Goal: Transaction & Acquisition: Book appointment/travel/reservation

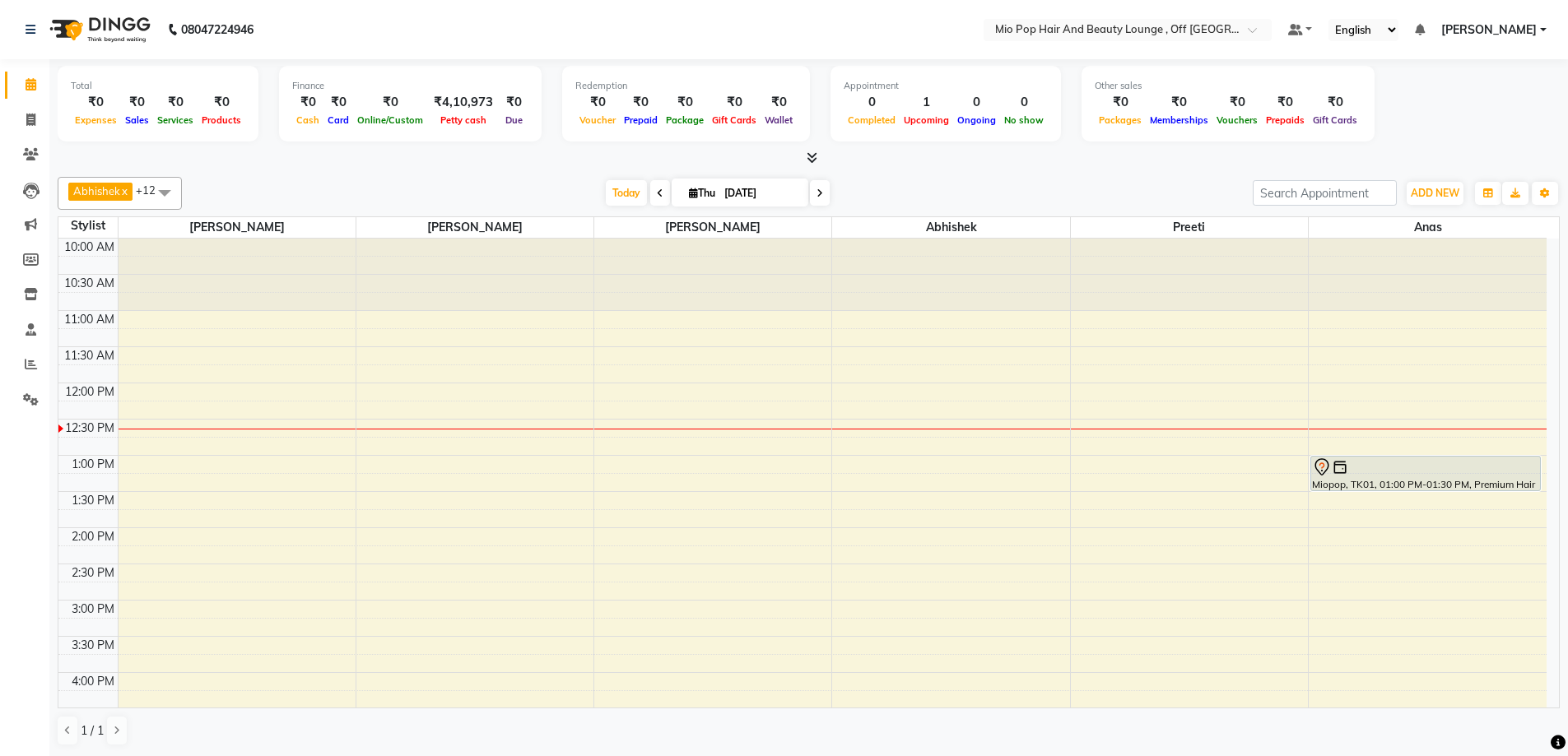
click at [818, 198] on span at bounding box center [819, 193] width 20 height 26
type input "[DATE]"
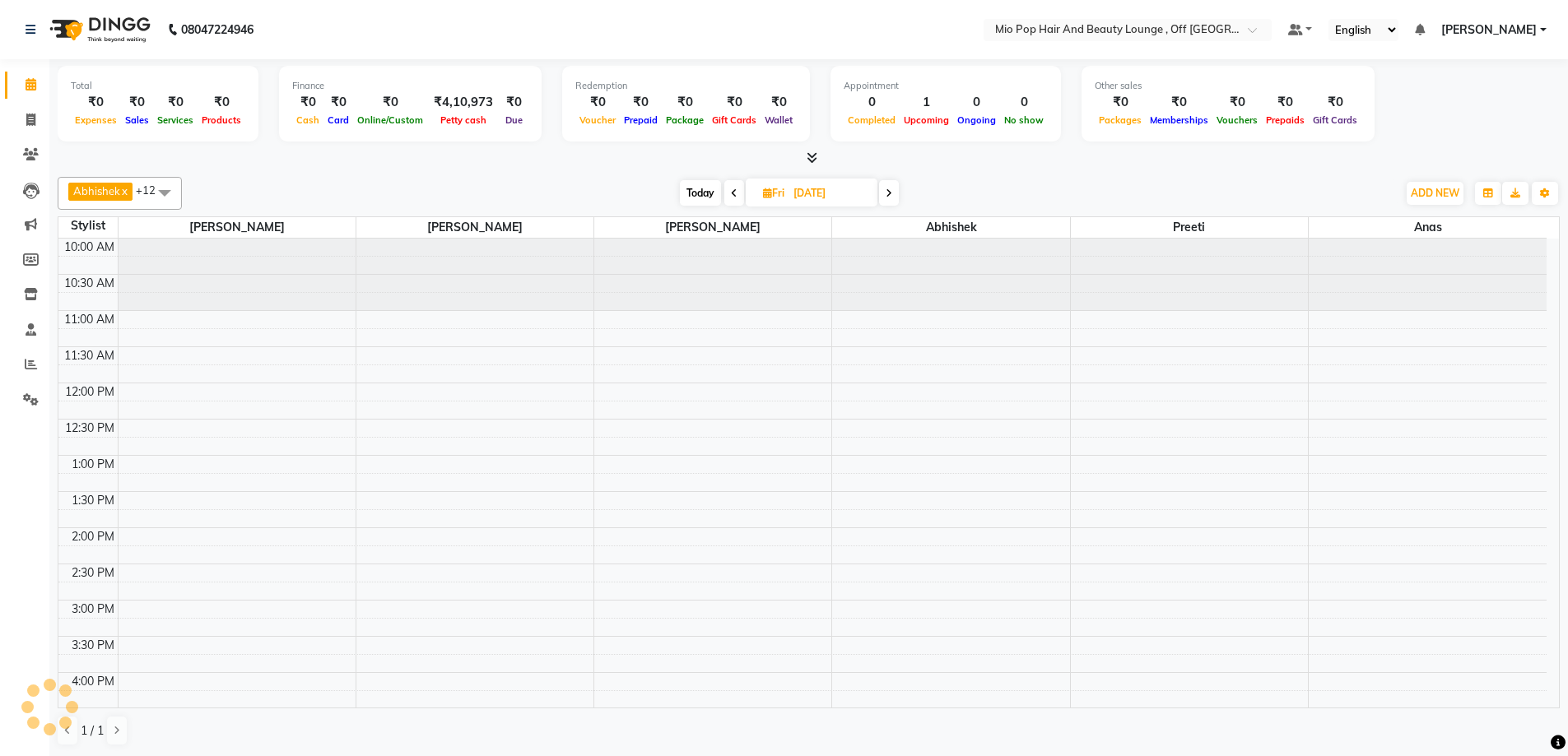
scroll to position [146, 0]
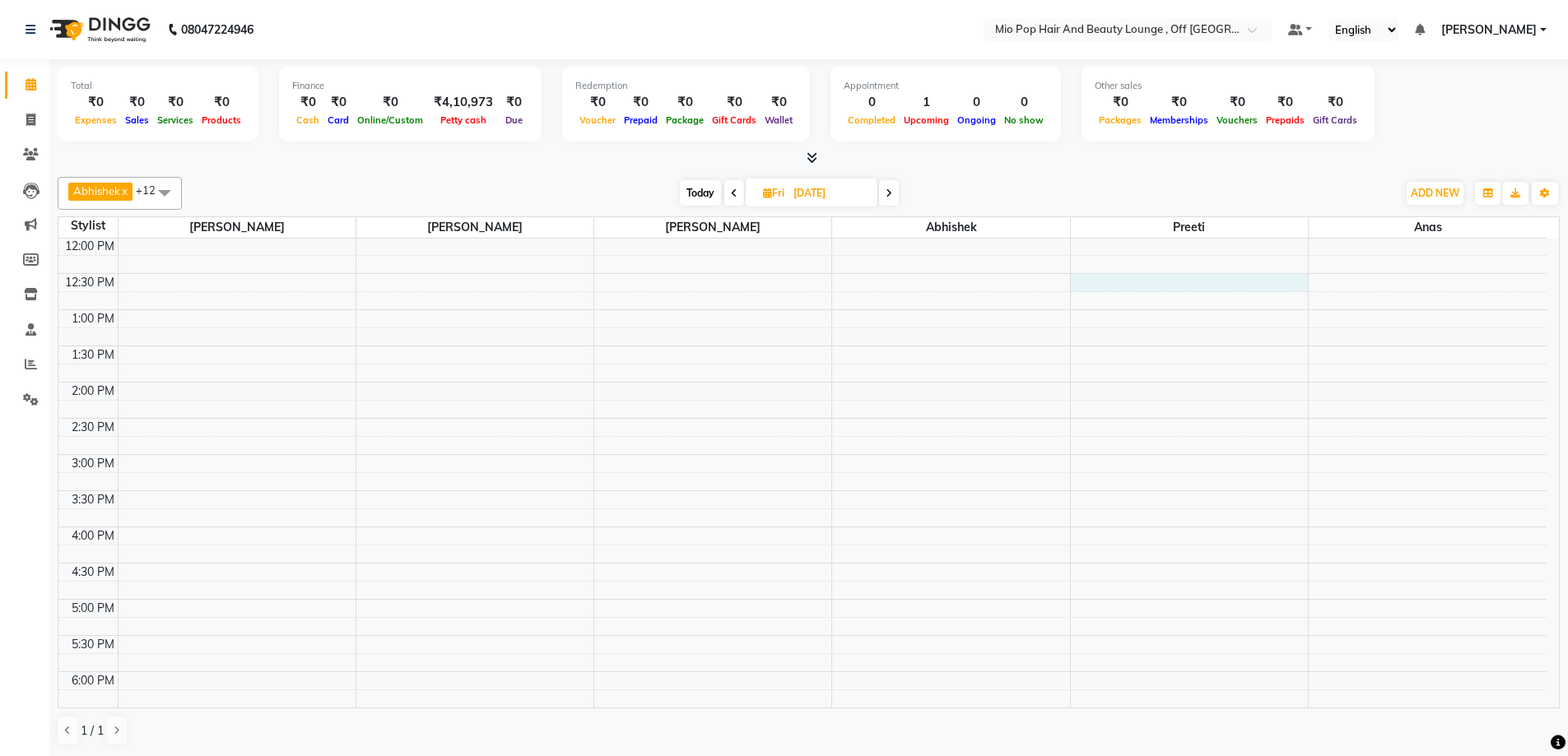
click at [1125, 286] on div "10:00 AM 10:30 AM 11:00 AM 11:30 AM 12:00 PM 12:30 PM 1:00 PM 1:30 PM 2:00 PM 2…" at bounding box center [803, 527] width 1489 height 868
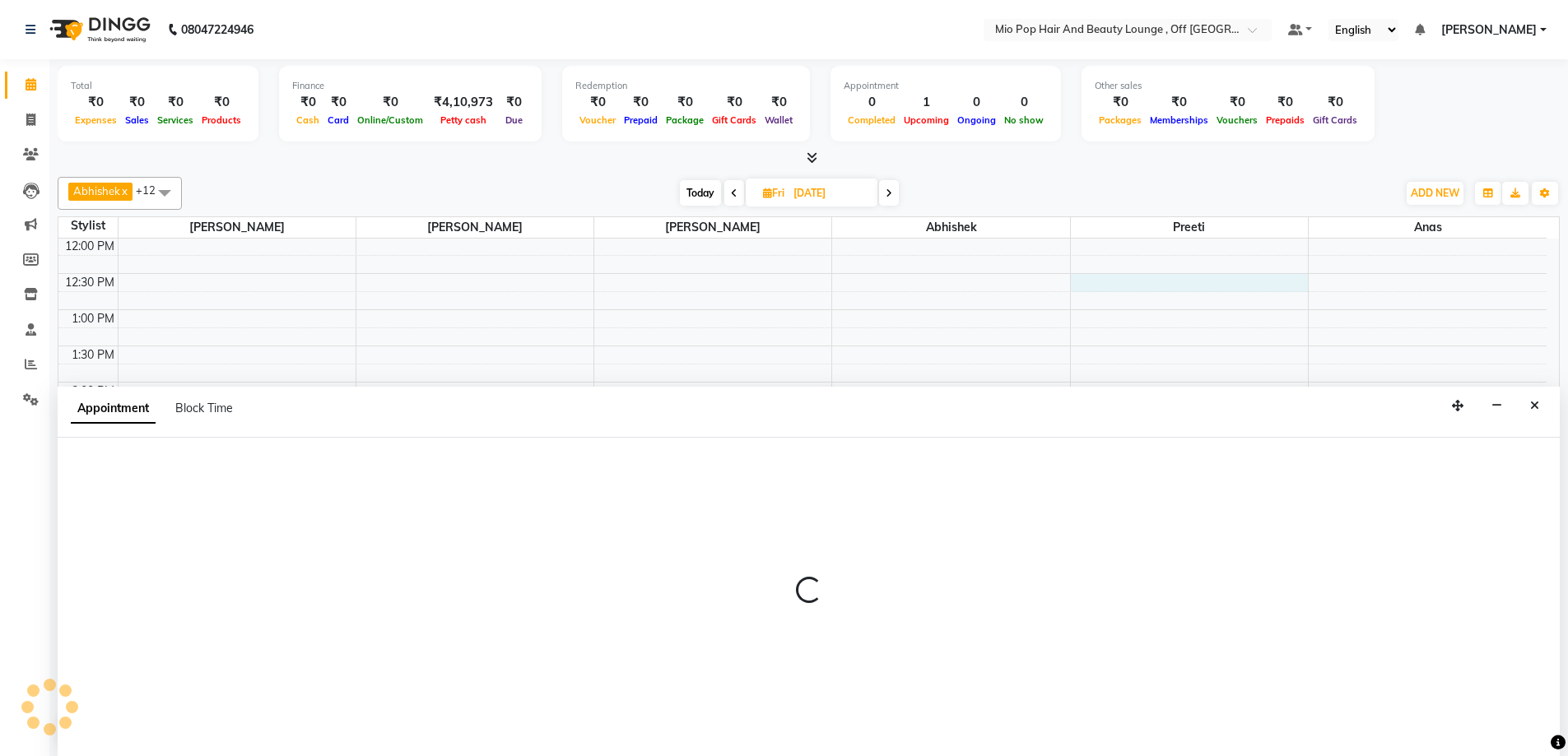
scroll to position [1, 0]
select select "62922"
select select "750"
select select "tentative"
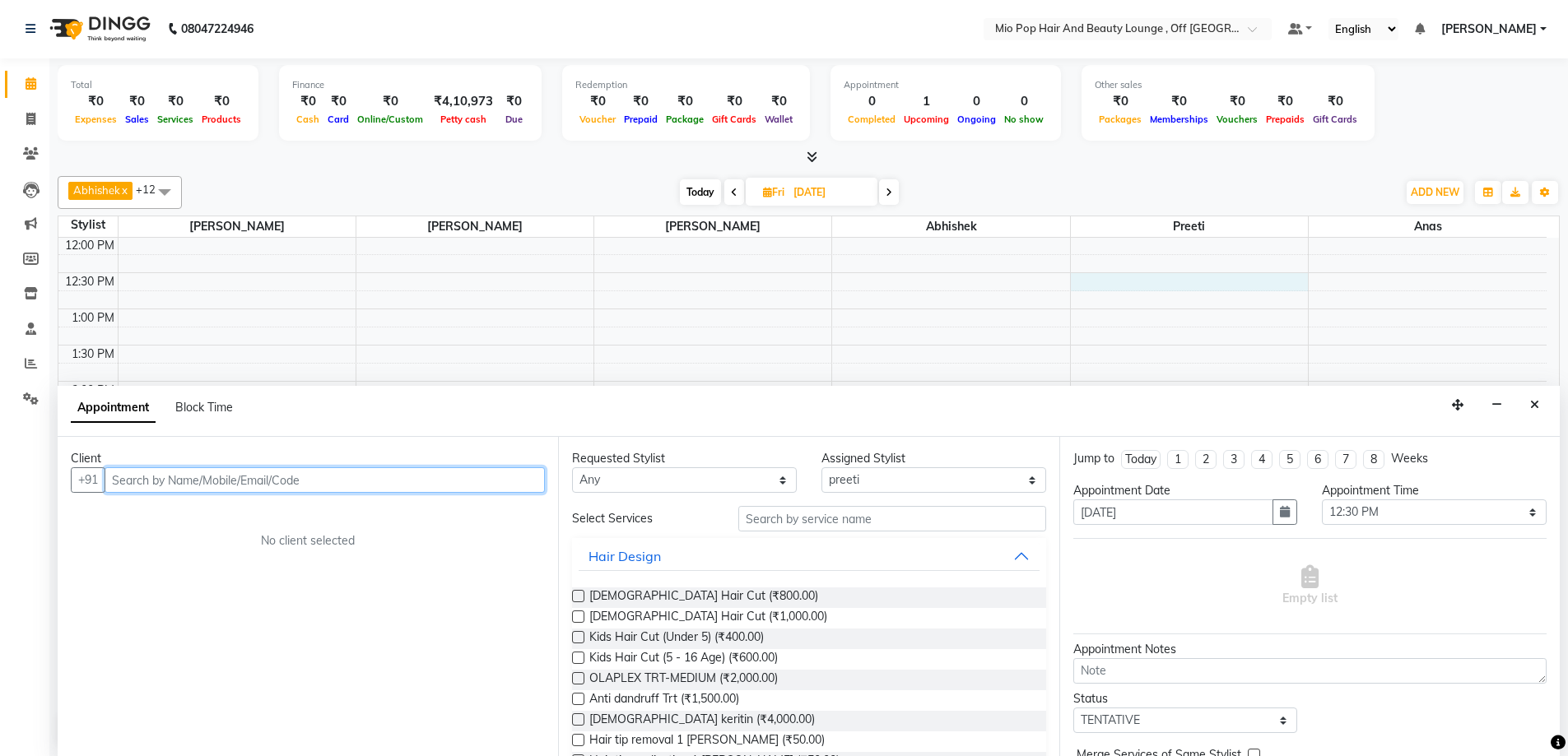
click at [133, 479] on input "text" at bounding box center [325, 481] width 440 height 26
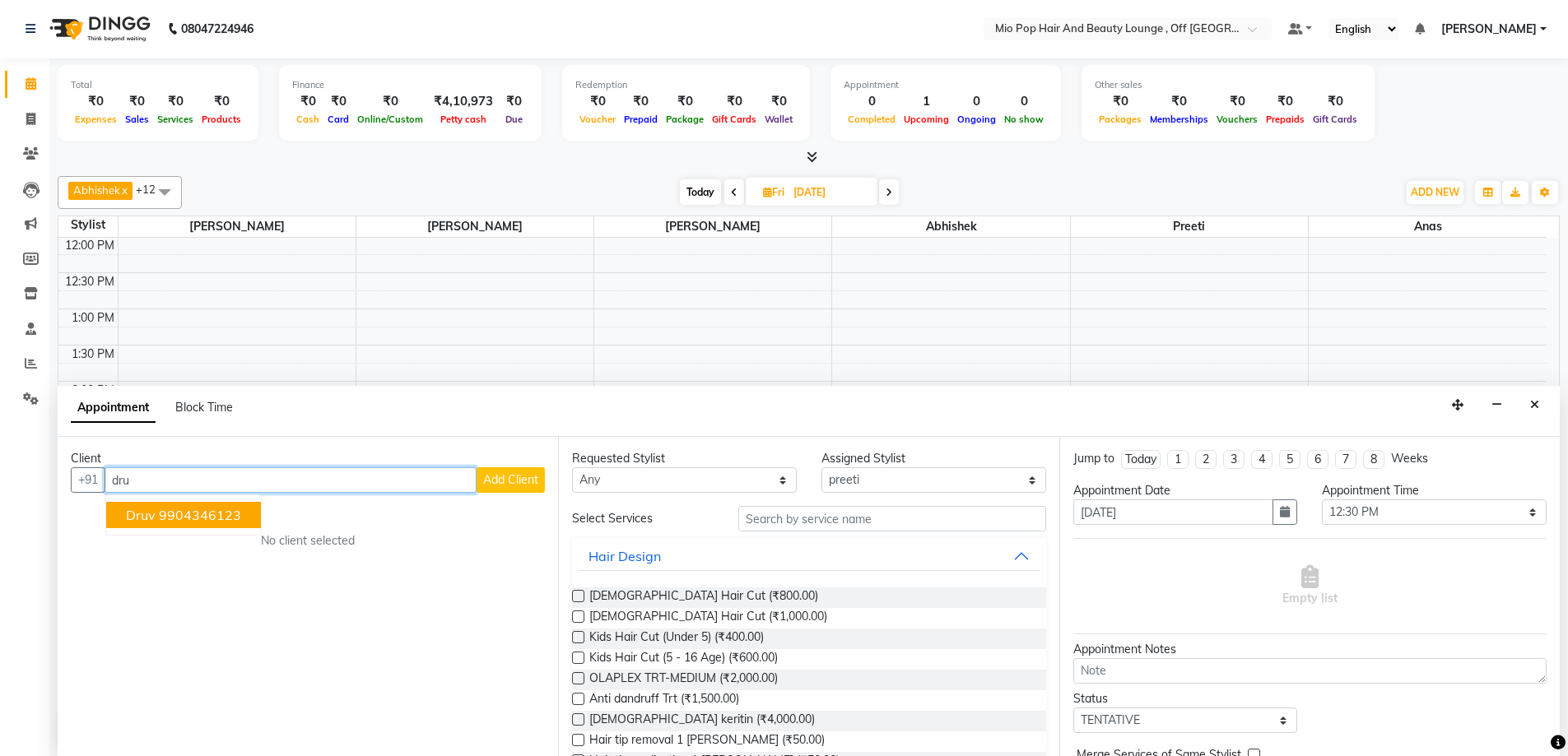
click at [162, 513] on ngb-highlight "9904346123" at bounding box center [199, 514] width 82 height 16
type input "9"
click at [278, 516] on ngb-highlight "9766312470" at bounding box center [319, 514] width 82 height 16
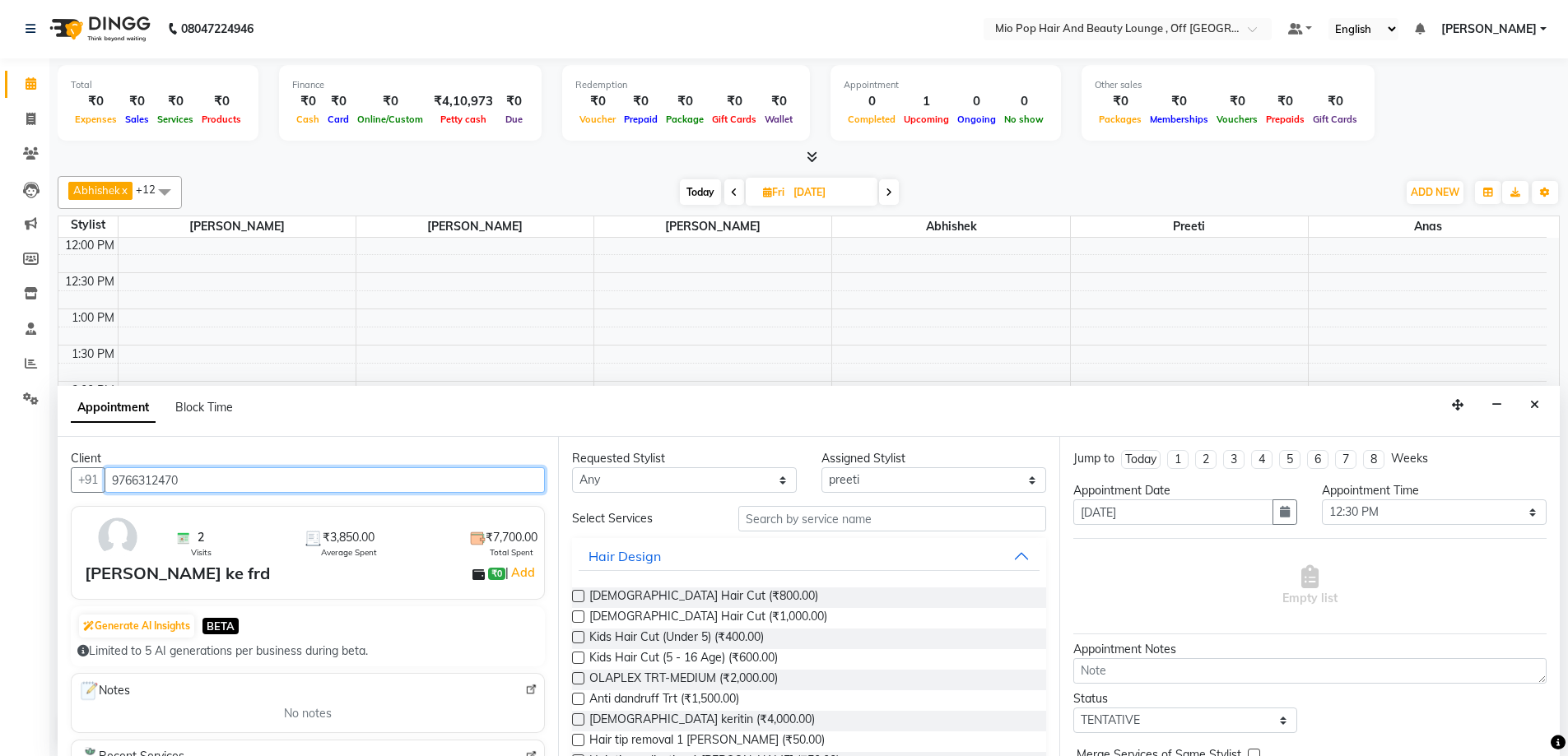
type input "9766312470"
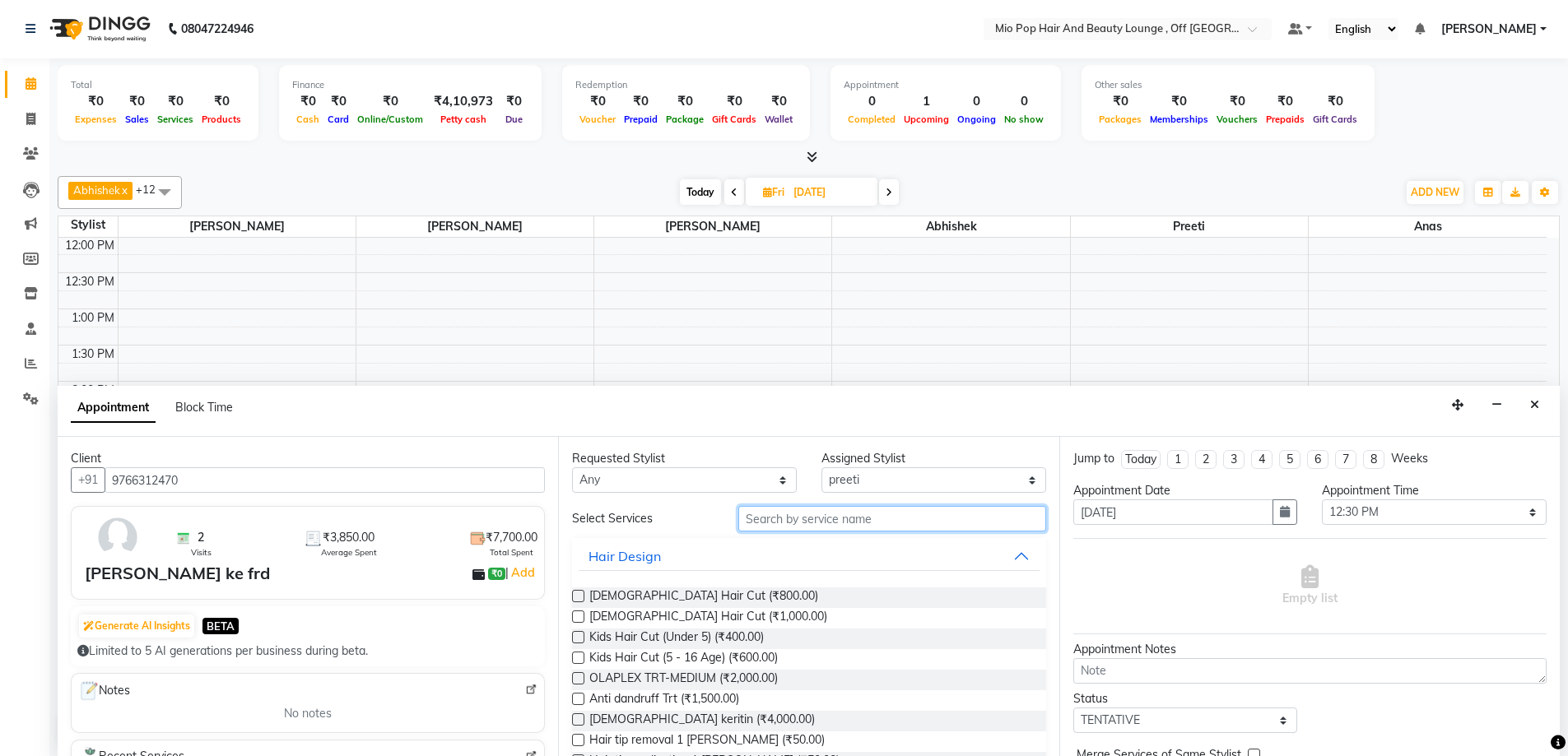
click at [787, 518] on input "text" at bounding box center [892, 519] width 308 height 26
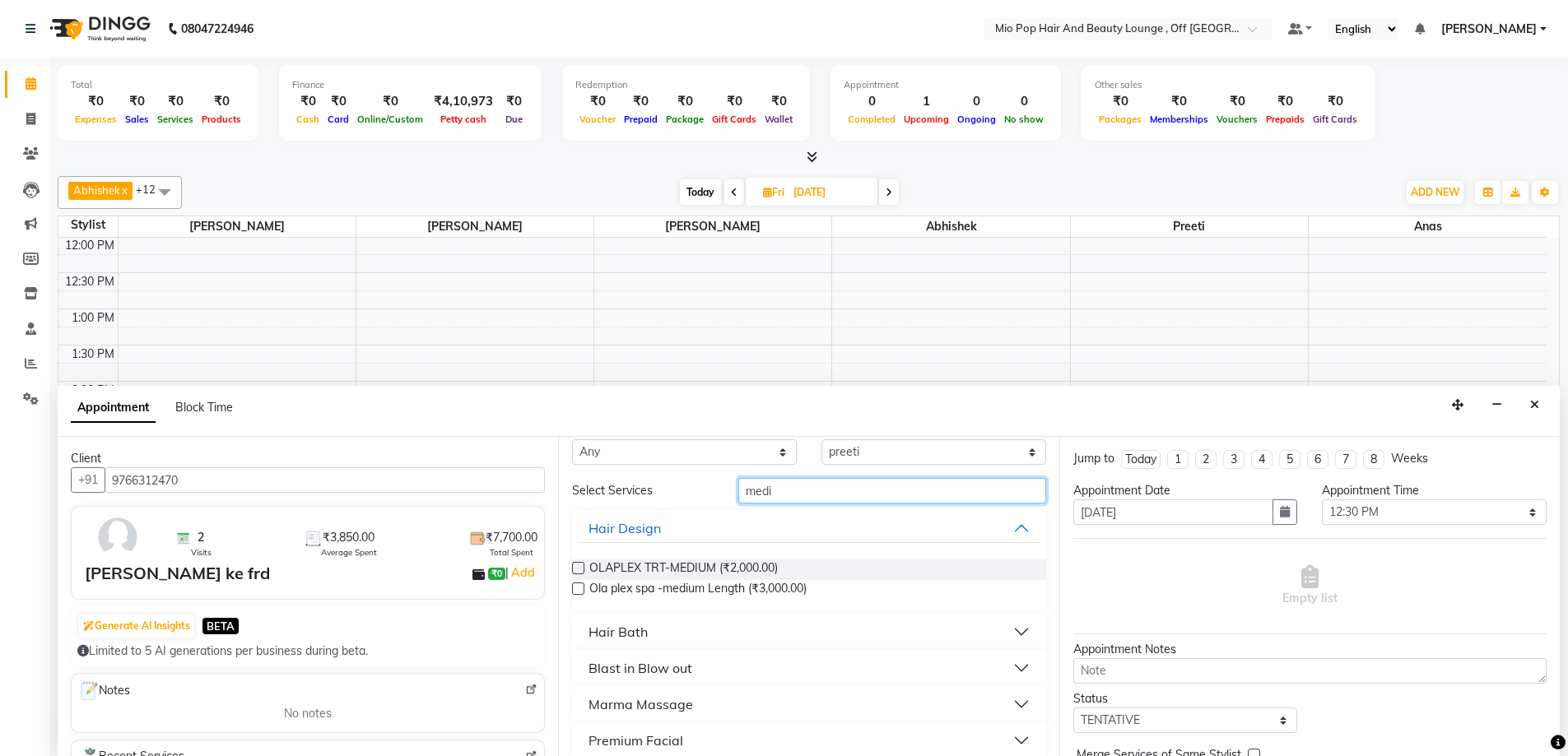
scroll to position [44, 0]
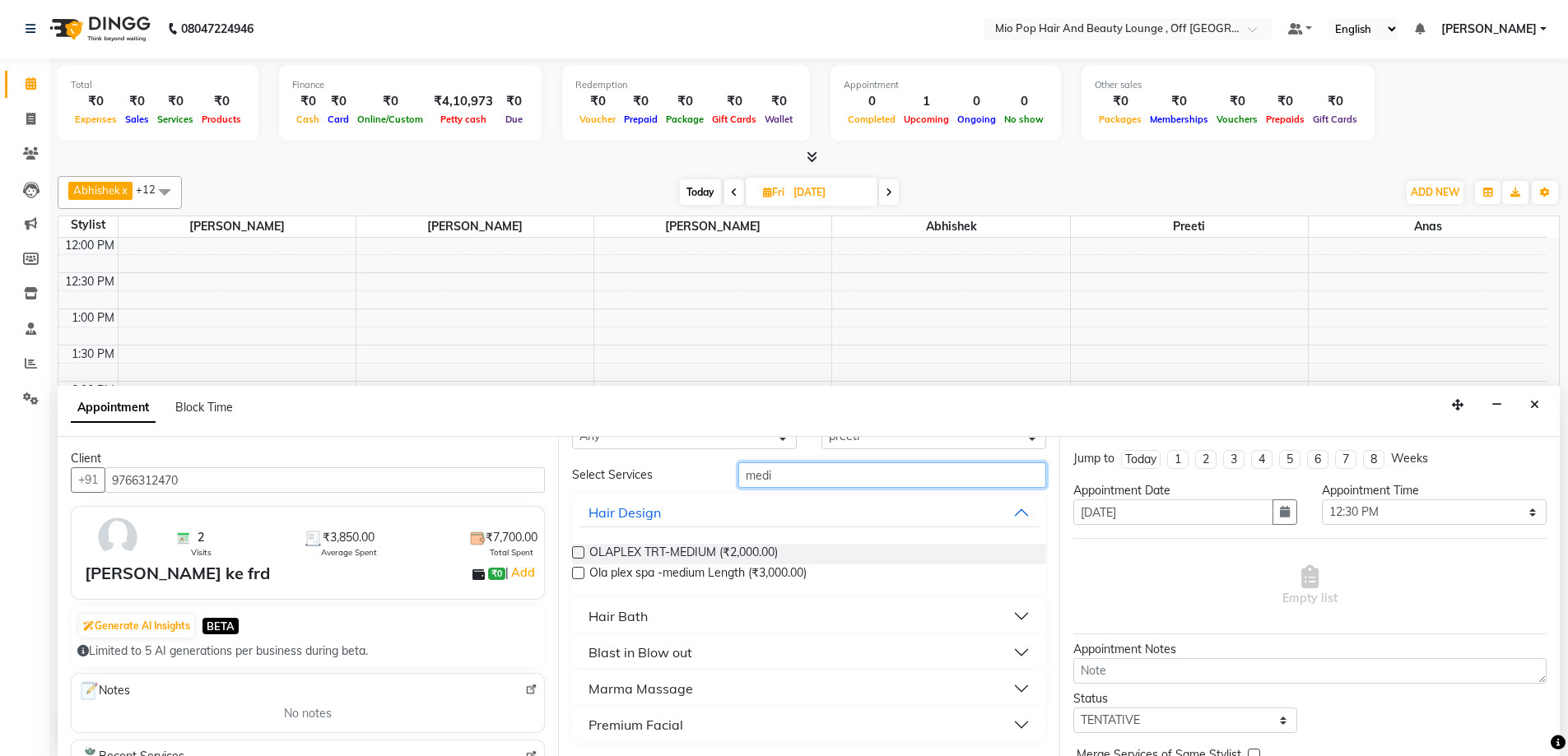
type input "medi"
click at [675, 731] on div "Premium Facial" at bounding box center [636, 724] width 95 height 20
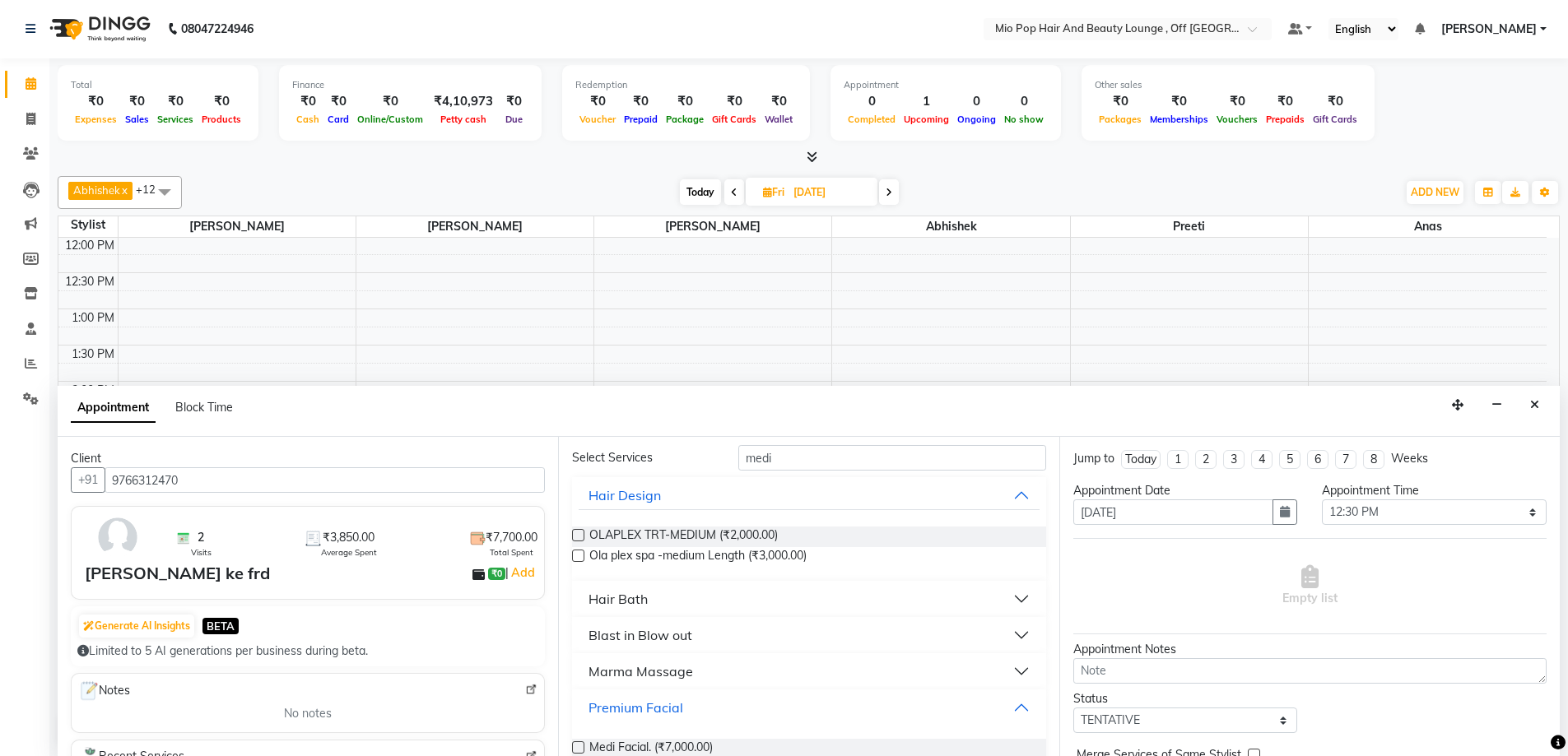
scroll to position [91, 0]
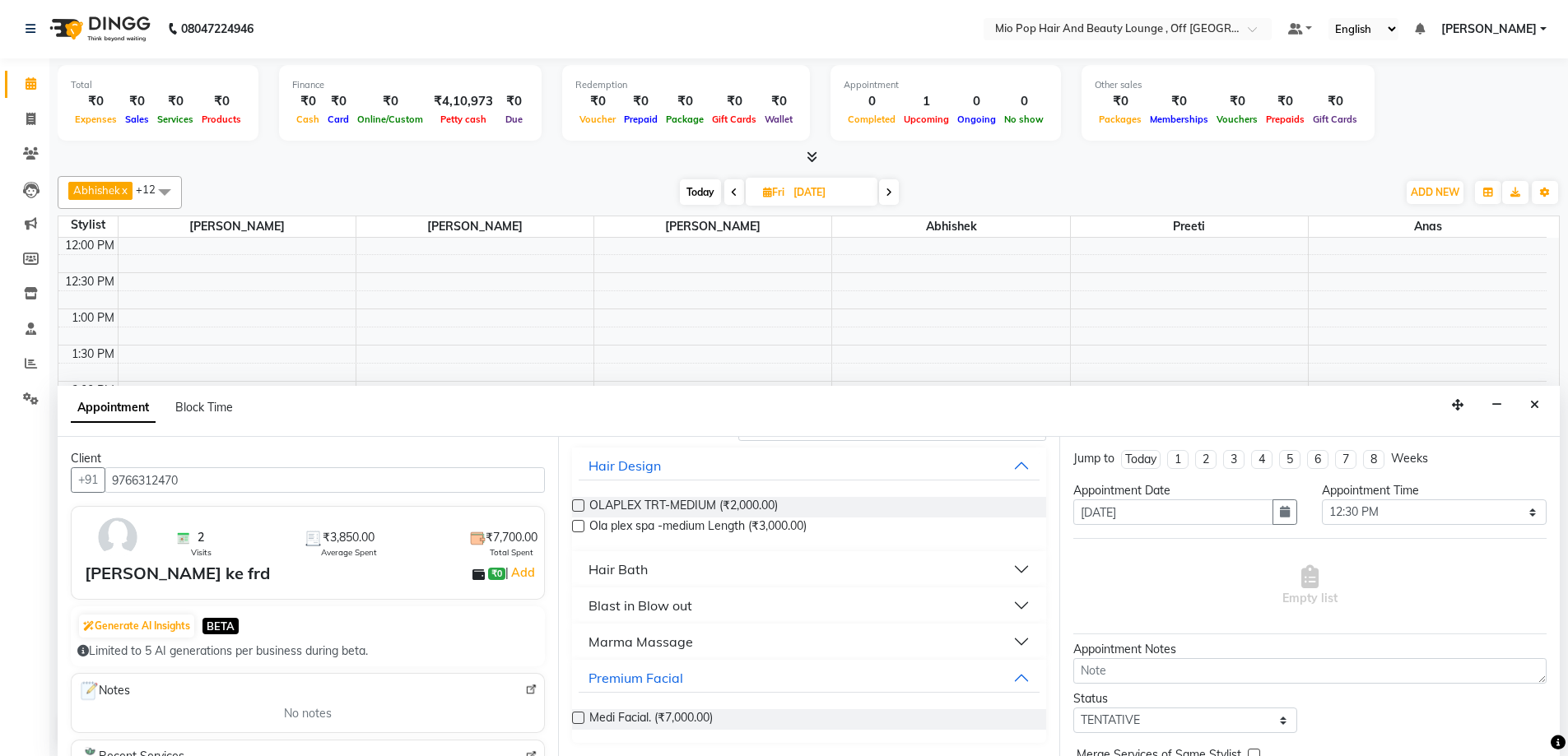
click at [583, 716] on label at bounding box center [579, 718] width 12 height 12
click at [583, 716] on input "checkbox" at bounding box center [578, 720] width 10 height 10
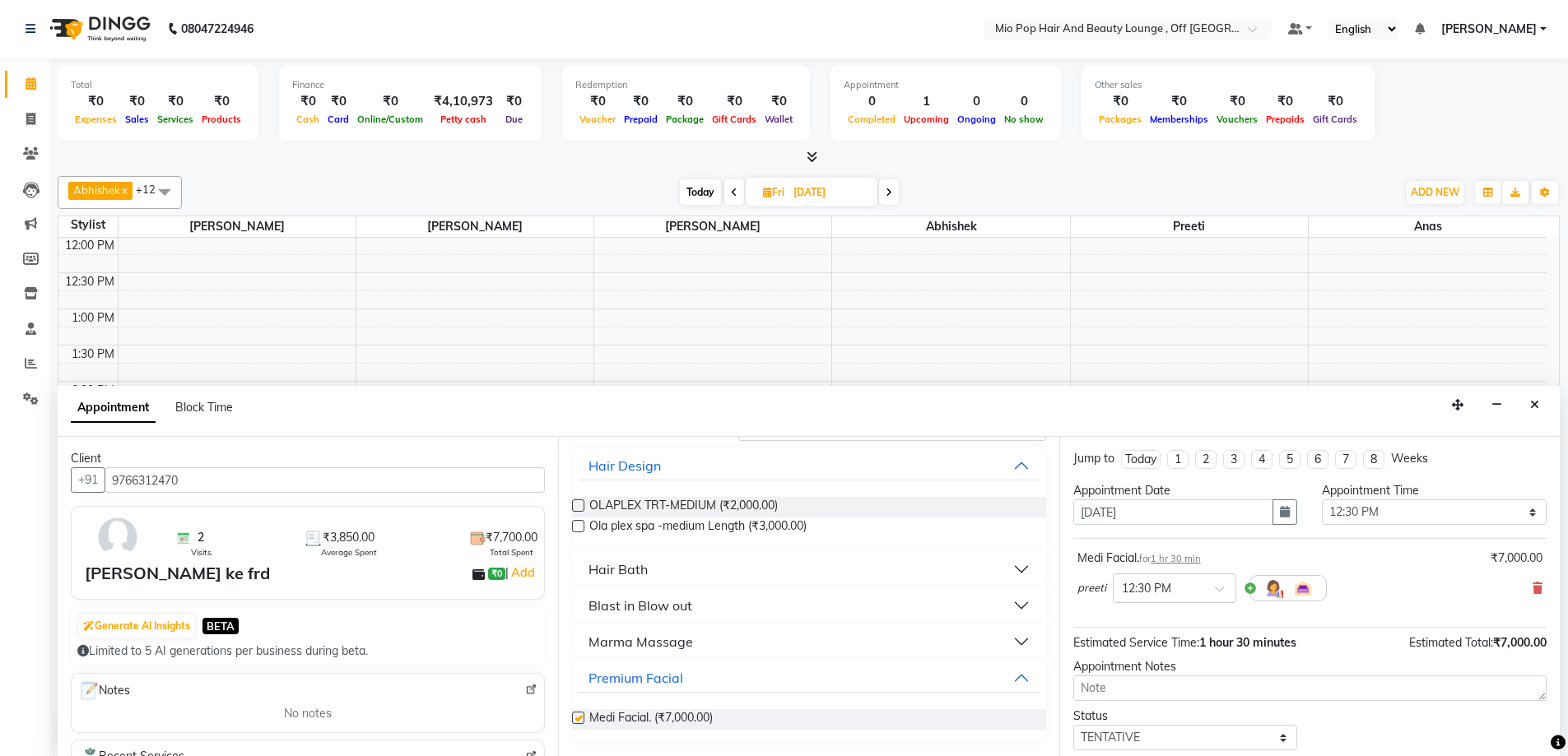
checkbox input "false"
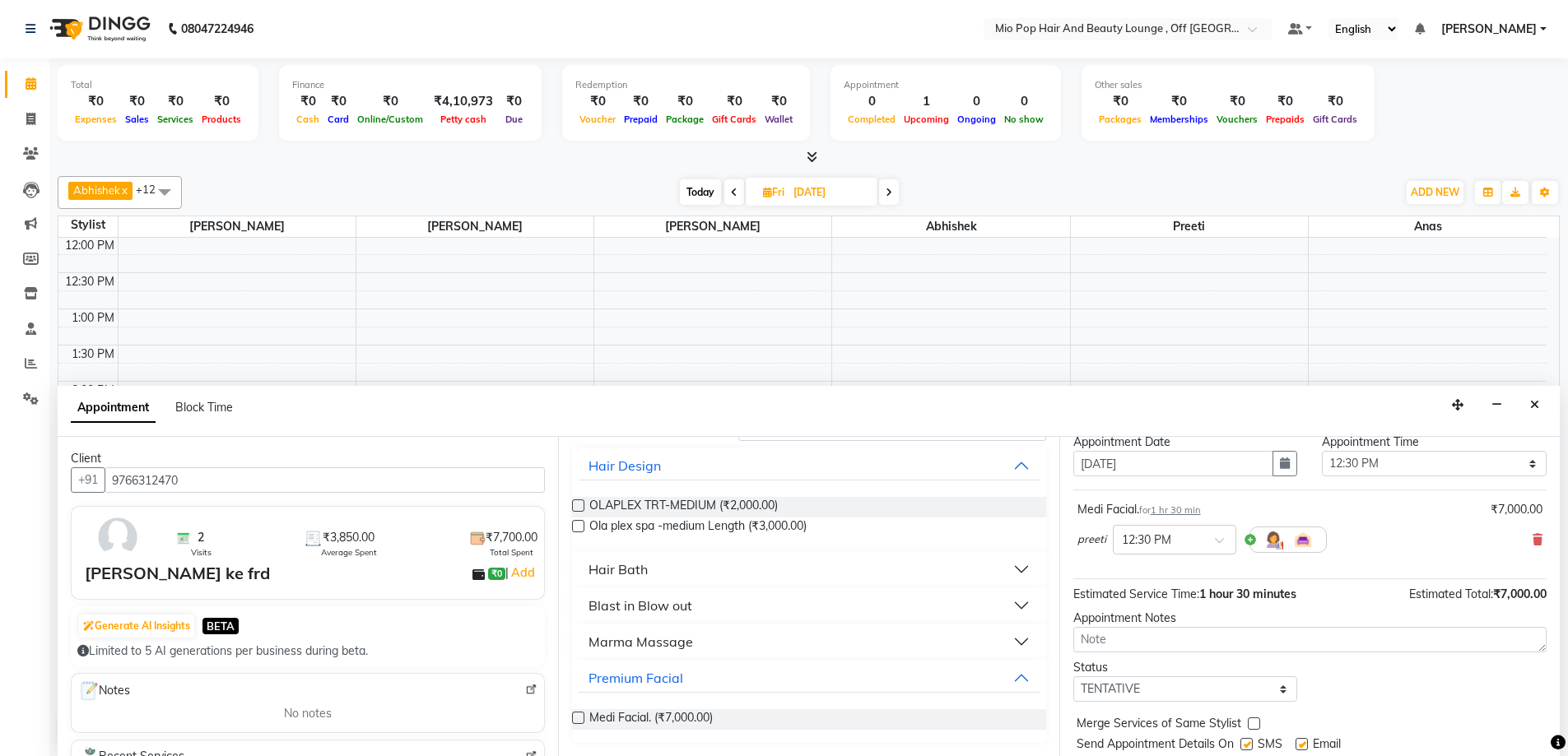
scroll to position [98, 0]
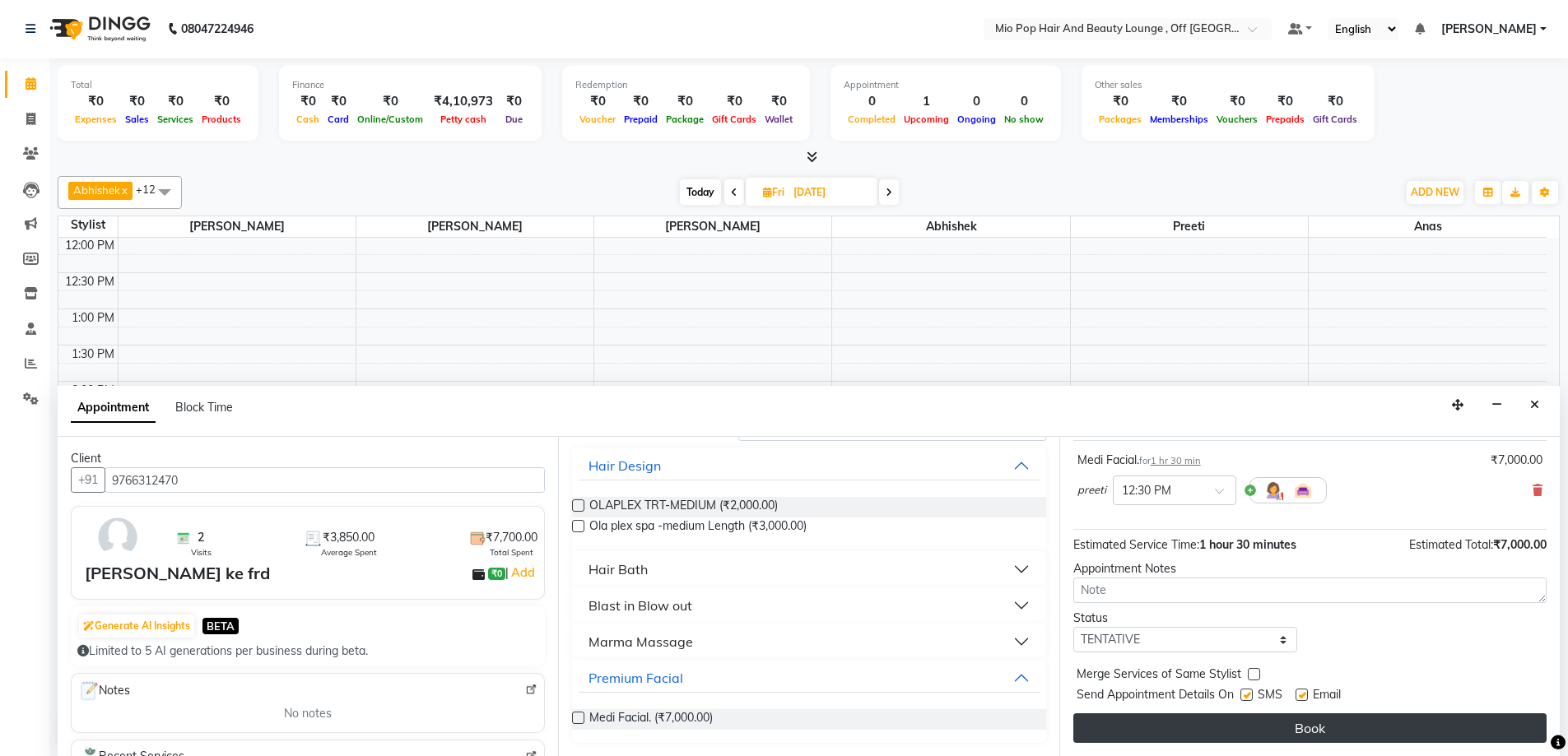
click at [1192, 737] on button "Book" at bounding box center [1310, 728] width 473 height 29
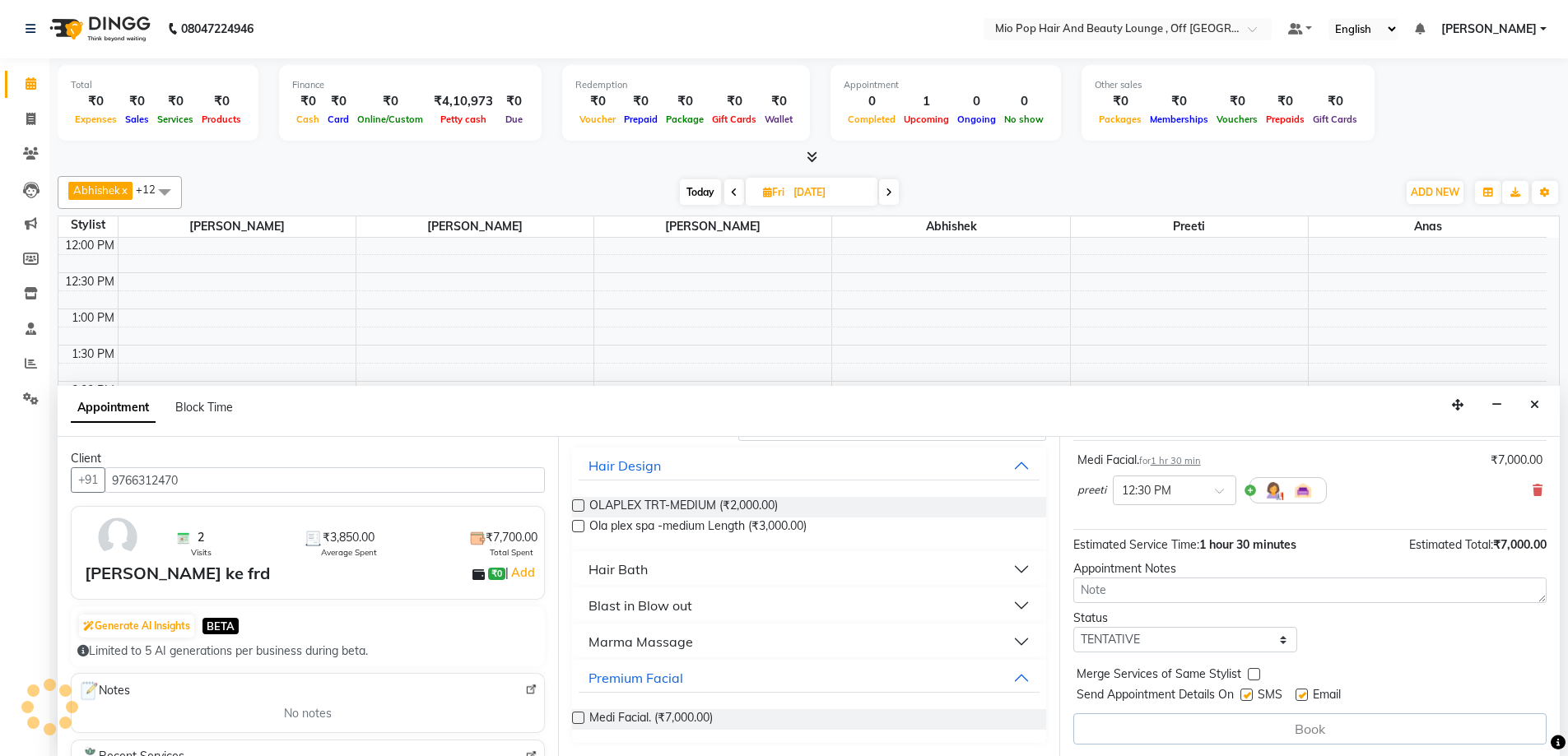
scroll to position [0, 0]
